Goal: Task Accomplishment & Management: Manage account settings

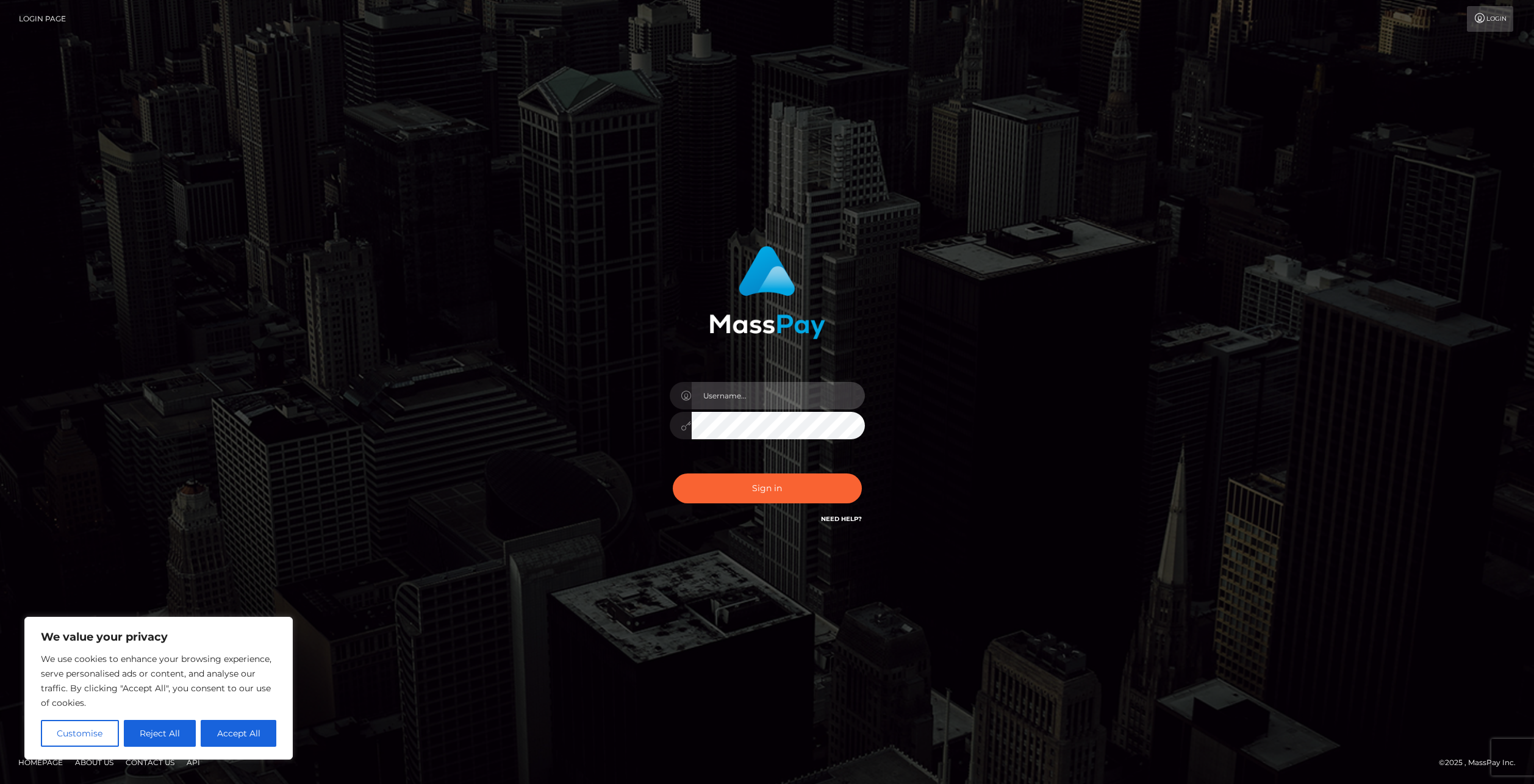
click at [731, 392] on input "text" at bounding box center [778, 396] width 173 height 27
click at [715, 351] on div "Sign in" at bounding box center [767, 386] width 320 height 298
click at [233, 720] on button "Accept All" at bounding box center [238, 733] width 76 height 27
checkbox input "true"
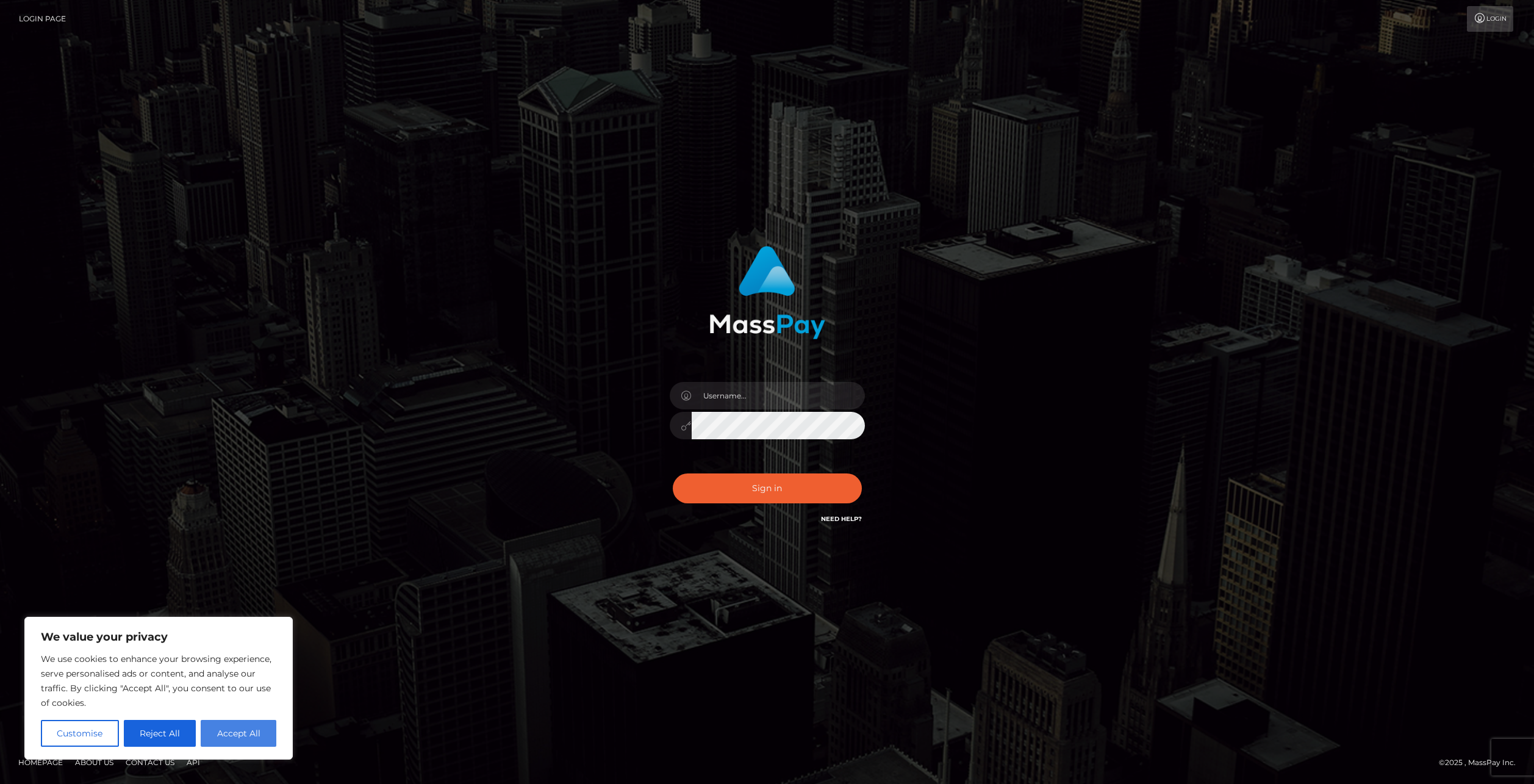
checkbox input "true"
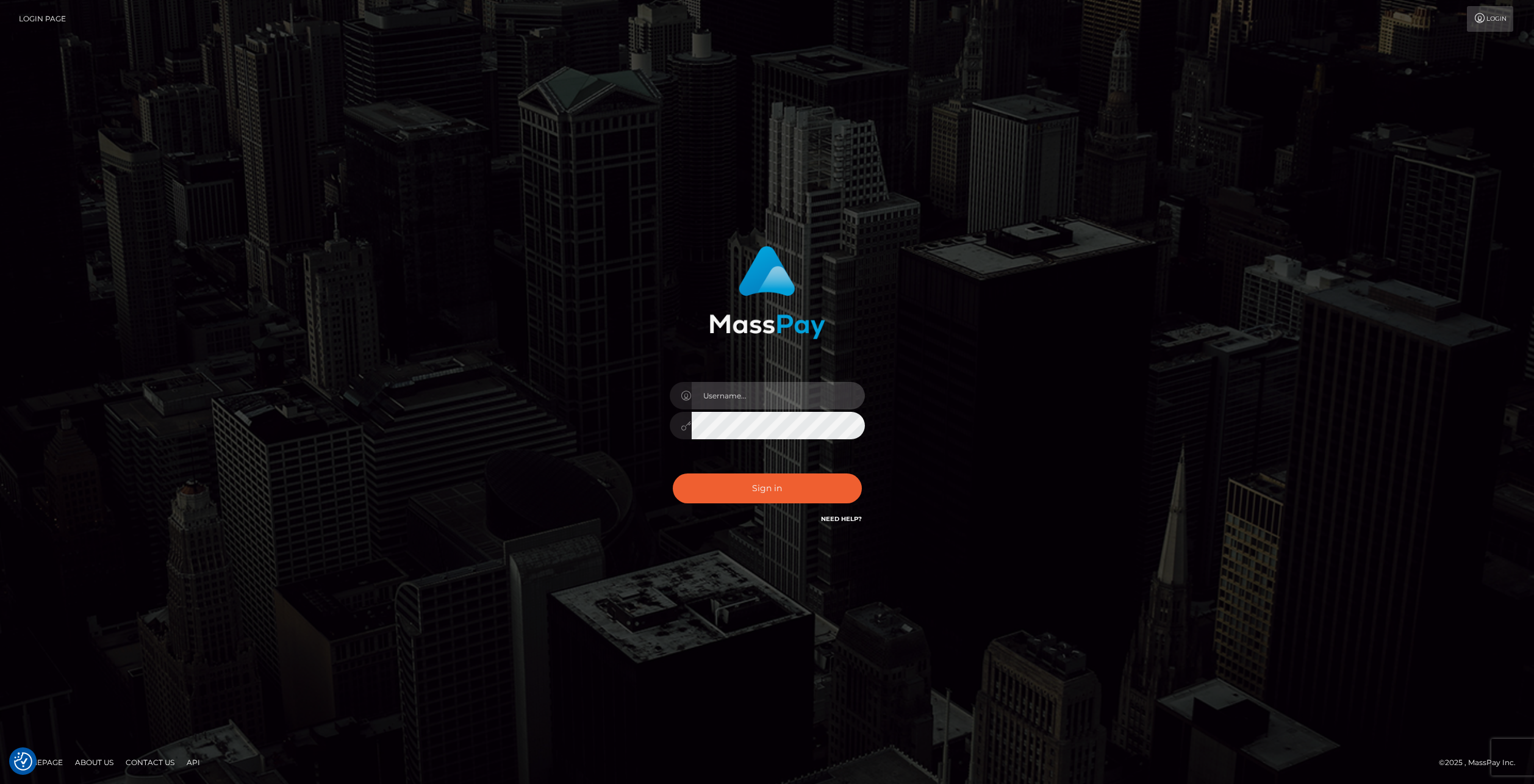
click at [741, 387] on input "text" at bounding box center [778, 396] width 173 height 27
paste input "Victor"
type input "Victor"
click at [741, 491] on button "Sign in" at bounding box center [767, 488] width 189 height 30
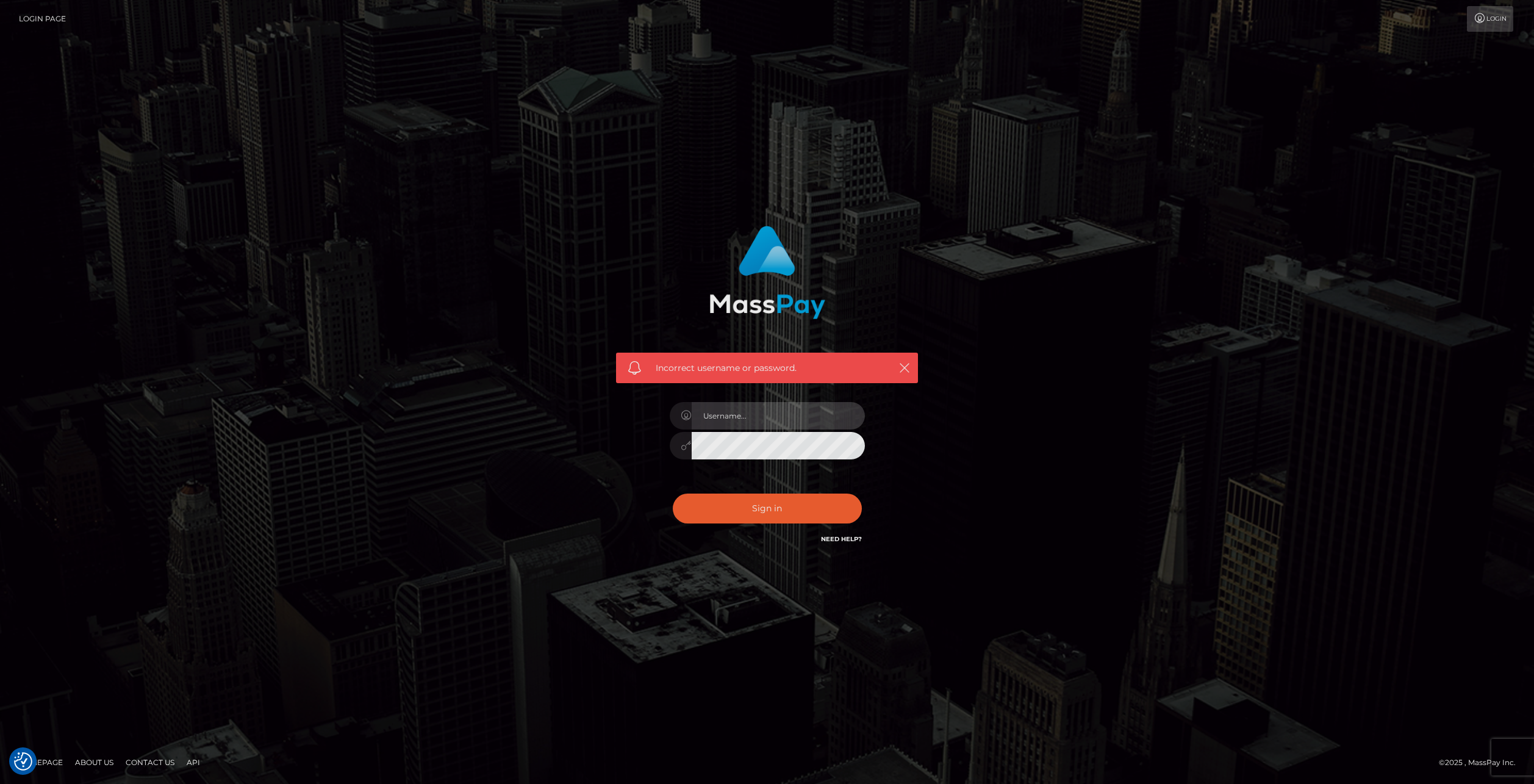
click at [747, 406] on input "text" at bounding box center [778, 416] width 173 height 27
type input "victor.2005.brunnkvist@gmail.com"
click at [752, 495] on button "Sign in" at bounding box center [767, 508] width 189 height 30
click at [834, 538] on link "Need Help?" at bounding box center [842, 539] width 41 height 8
click at [842, 539] on link "Need Help?" at bounding box center [842, 539] width 41 height 8
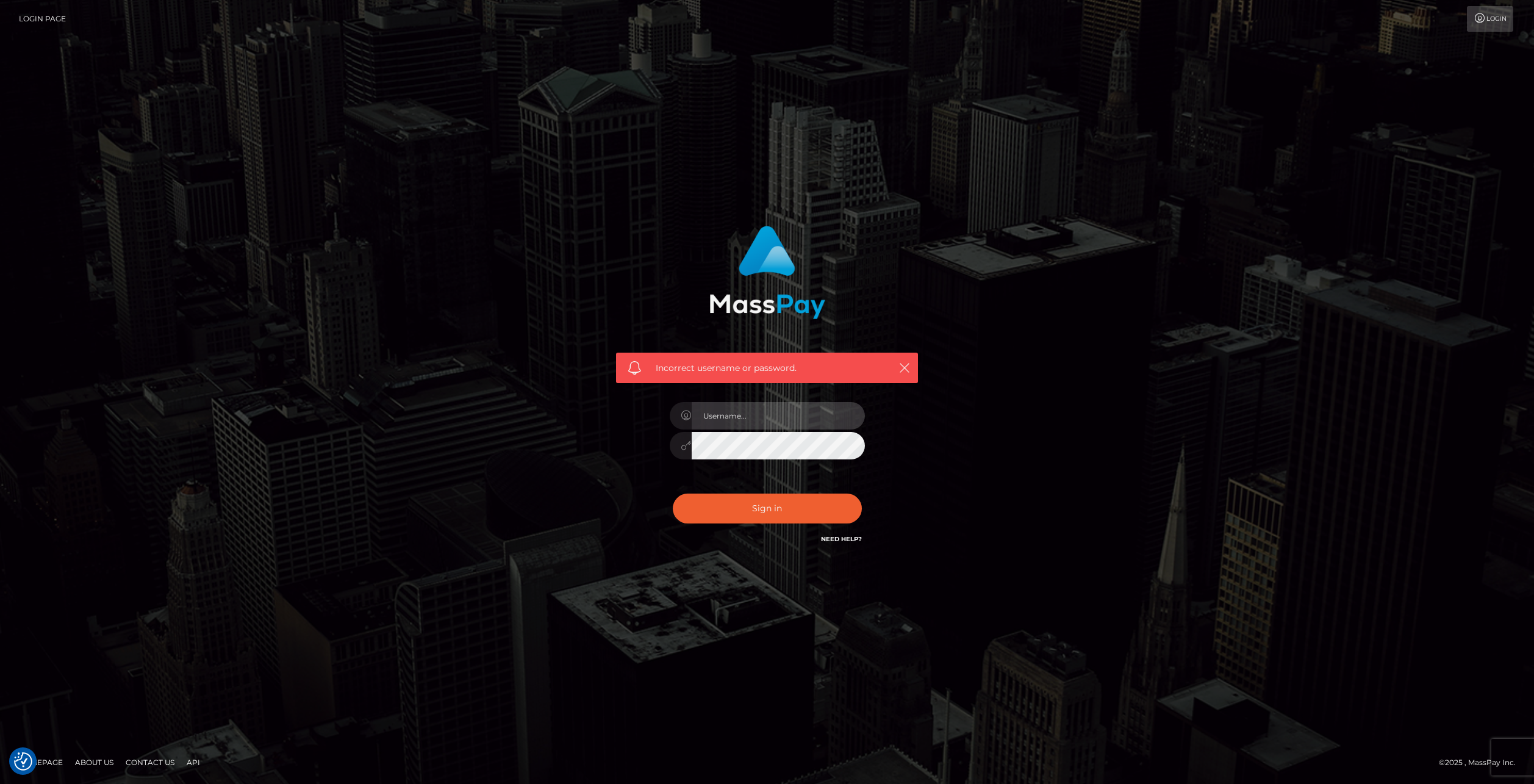
click at [760, 419] on input "text" at bounding box center [778, 416] width 173 height 27
paste input "Victor 2005 Brunnkvist"
type input "Victor 2005 Brunnkvist"
click at [673, 494] on button "Sign in" at bounding box center [767, 508] width 189 height 30
click at [768, 423] on input "text" at bounding box center [778, 416] width 173 height 27
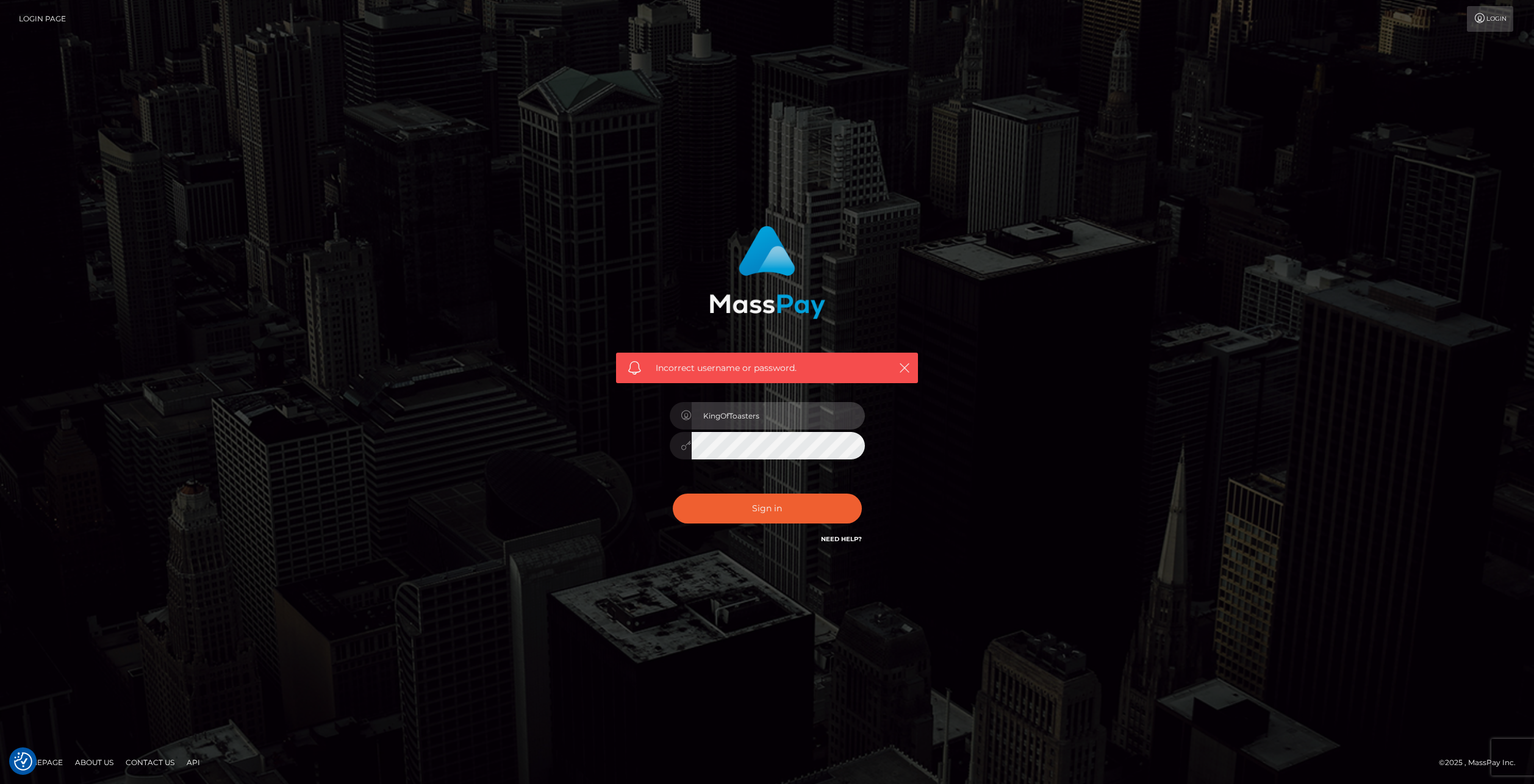
type input "KingOfToasters"
click at [673, 494] on button "Sign in" at bounding box center [767, 508] width 189 height 30
click at [729, 408] on input "text" at bounding box center [778, 416] width 173 height 27
type input "[PERSON_NAME][EMAIL_ADDRESS][DOMAIN_NAME]"
click at [746, 509] on button "Sign in" at bounding box center [767, 508] width 189 height 30
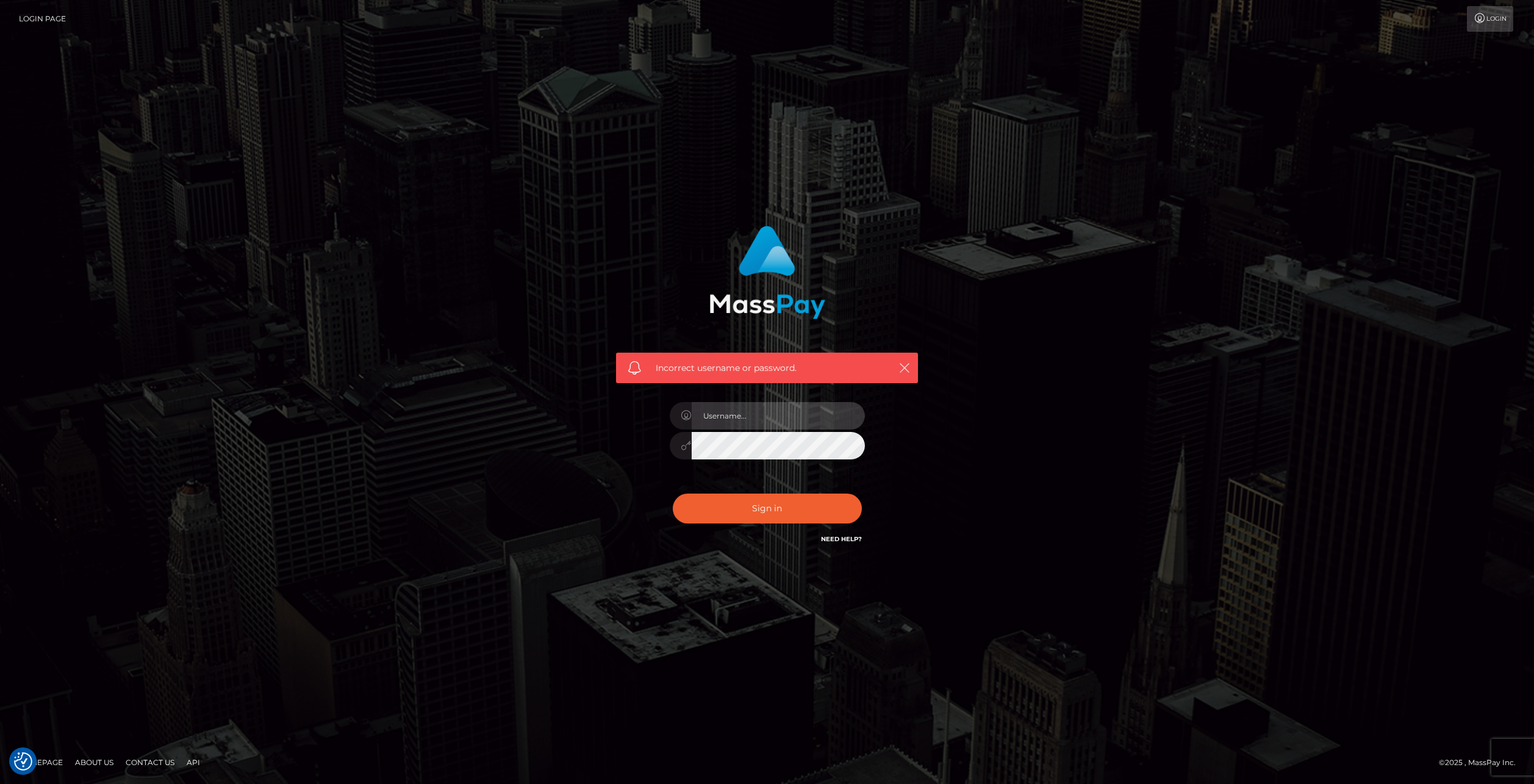
click at [754, 425] on input "text" at bounding box center [778, 416] width 173 height 27
type input "[PERSON_NAME][EMAIL_ADDRESS][DOMAIN_NAME]"
click at [759, 495] on button "Sign in" at bounding box center [767, 508] width 189 height 30
click at [765, 413] on input "text" at bounding box center [778, 416] width 173 height 27
type input "victor.2005.brunnkvist@gmail.com"
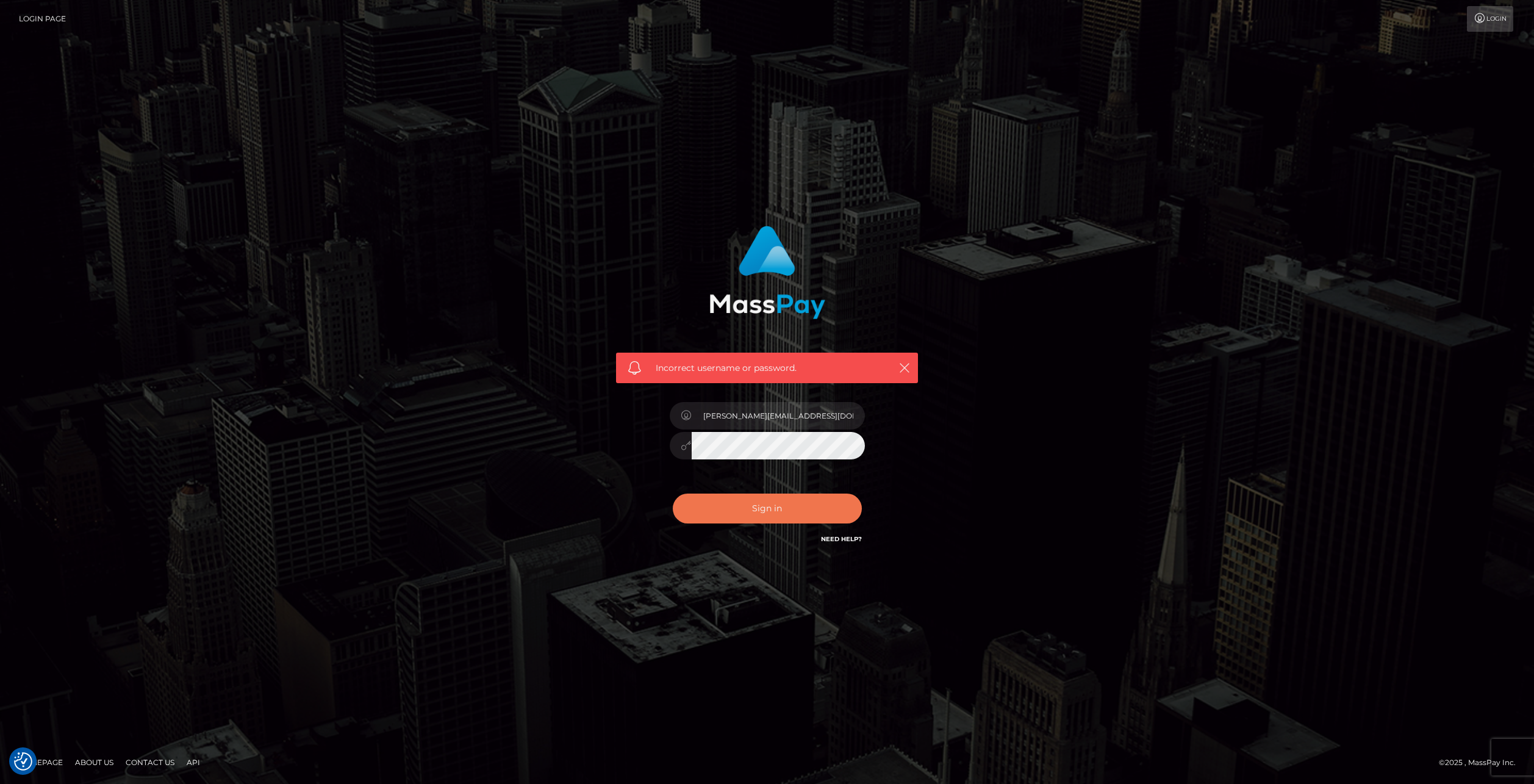
click at [782, 520] on button "Sign in" at bounding box center [767, 508] width 189 height 30
